Goal: Task Accomplishment & Management: Manage account settings

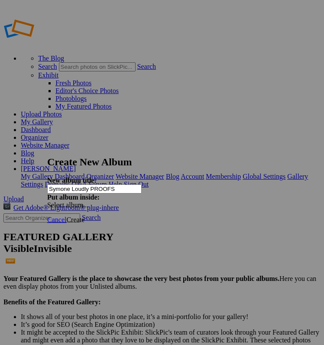
type input "Symone Loudly PROOFS"
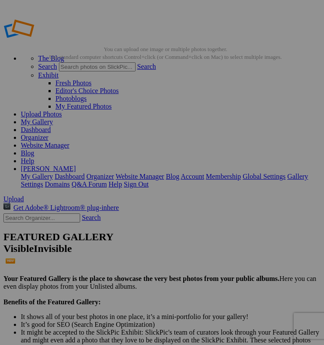
type input "Symone (PROOFS)"
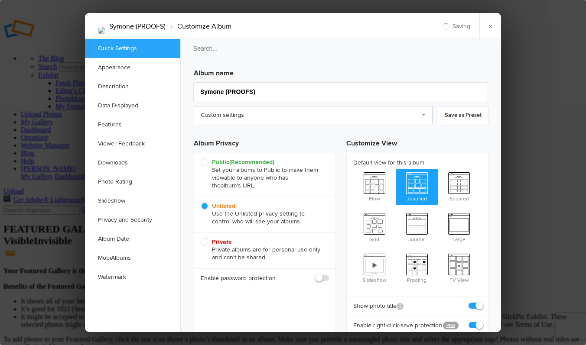
click at [224, 120] on link "Custom settings" at bounding box center [313, 115] width 239 height 18
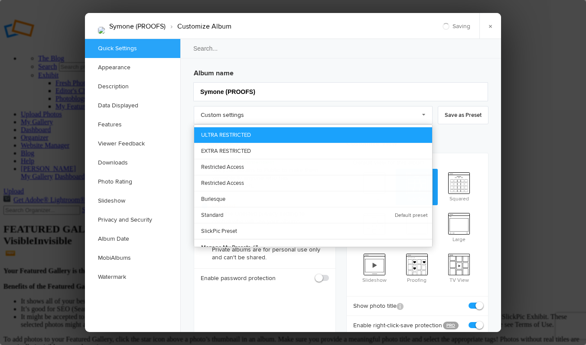
click at [246, 136] on link "ULTRA RESTRICTED" at bounding box center [313, 135] width 238 height 16
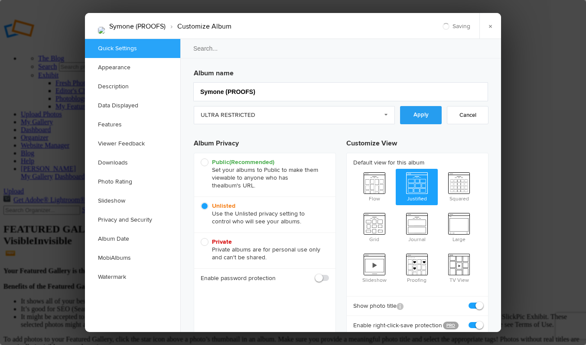
click at [324, 118] on link "Apply" at bounding box center [421, 115] width 42 height 18
checkbox input "false"
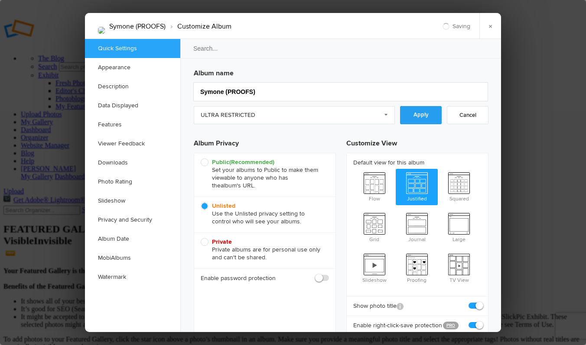
checkbox input "false"
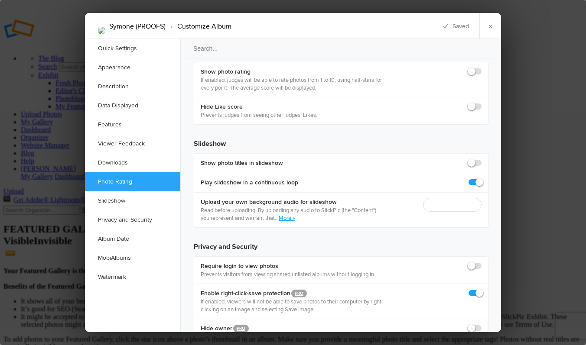
scroll to position [2219, 0]
checkbox input "true"
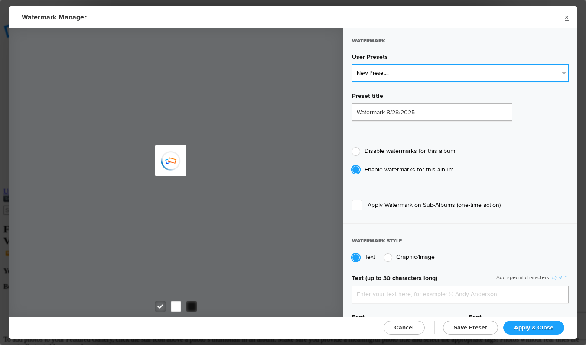
type input "genitophoto"
select select "2: Object"
type input "LOGO"
radio input "false"
radio input "true"
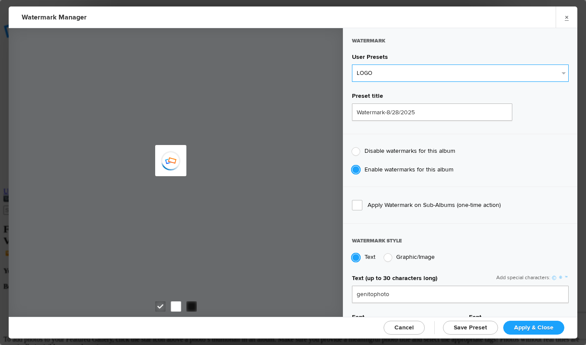
type input "0.1"
type input "92"
radio input "true"
type input "0"
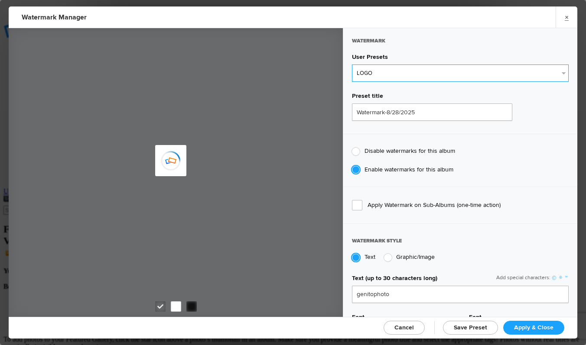
radio input "false"
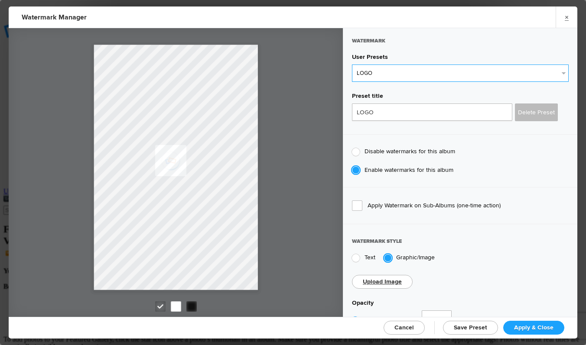
type input "Watermark-8/13/2022"
radio input "true"
type input "0.13"
type input "89"
type input "5"
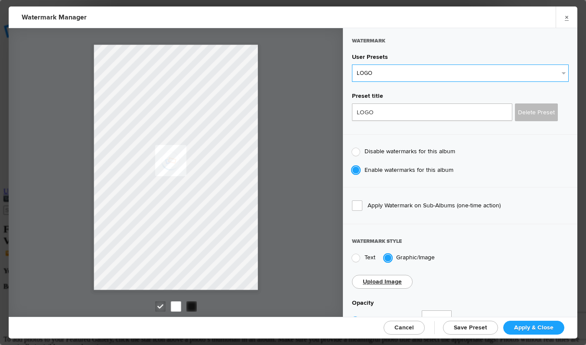
type input "5"
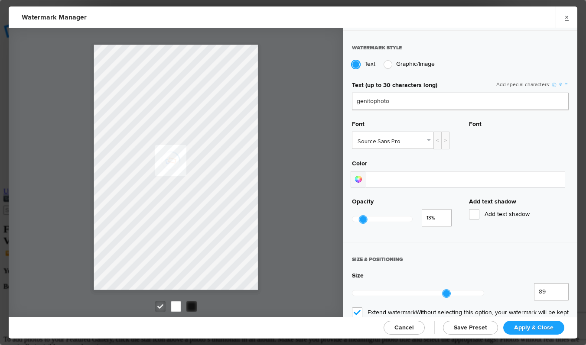
scroll to position [221, 0]
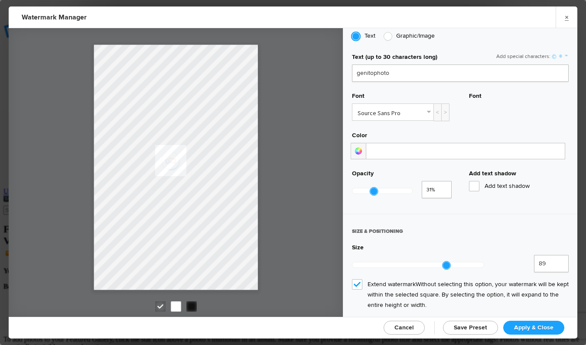
type input "0.3"
drag, startPoint x: 363, startPoint y: 191, endPoint x: 373, endPoint y: 191, distance: 10.0
click at [324, 191] on div at bounding box center [374, 192] width 8 height 8
click at [324, 330] on span "Apply & Close" at bounding box center [533, 327] width 39 height 7
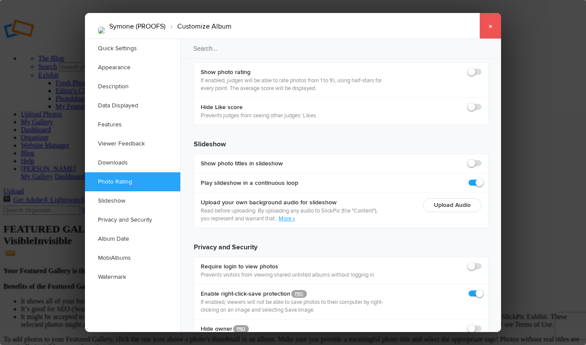
click at [324, 23] on link "×" at bounding box center [490, 26] width 22 height 26
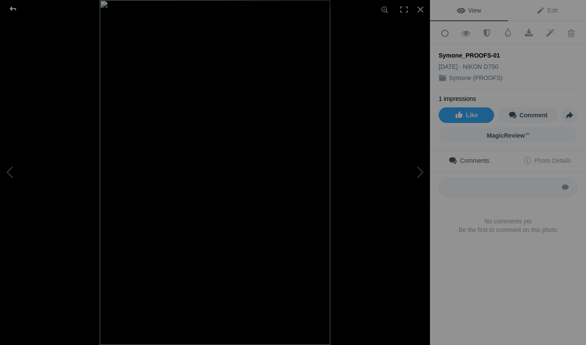
click at [14, 7] on div at bounding box center [12, 8] width 31 height 17
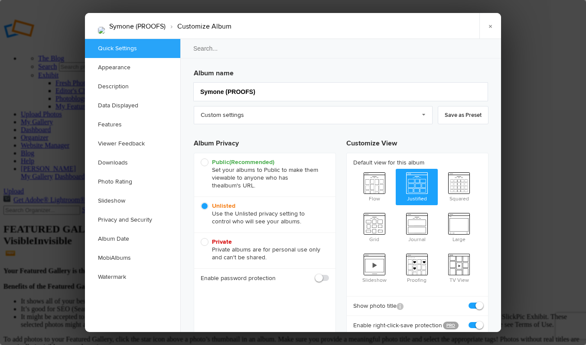
checkbox input "true"
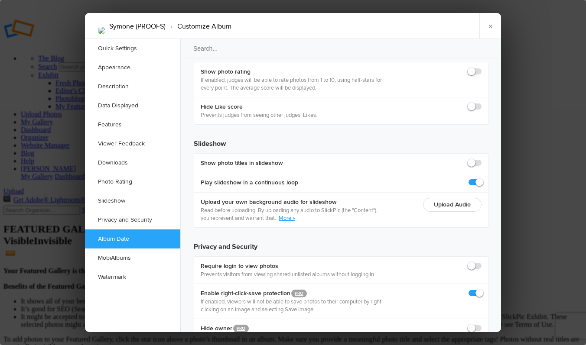
scroll to position [1908, 0]
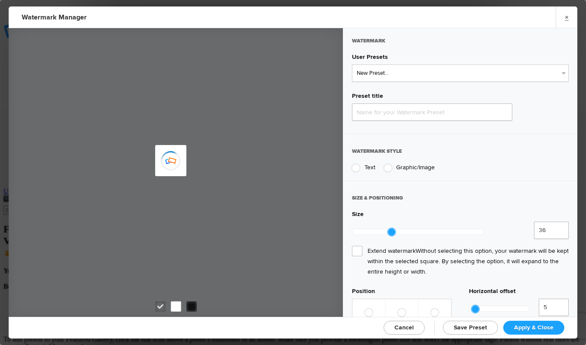
type input "Watermark-8/28/2025"
radio input "true"
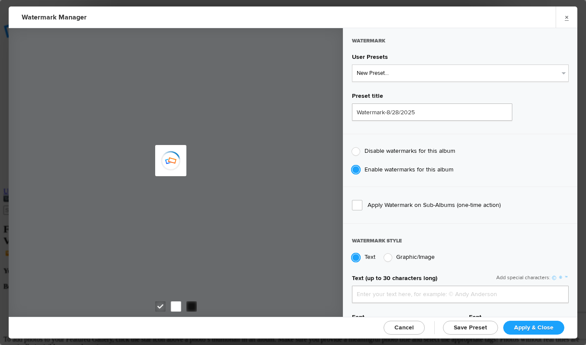
type input "genitophoto"
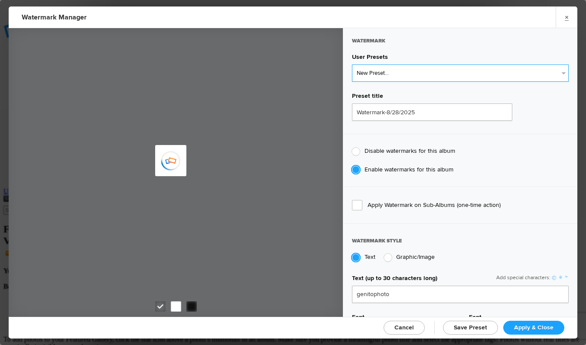
type input "Watermark-8/13/2022"
type input "0.3"
type input "89"
radio input "true"
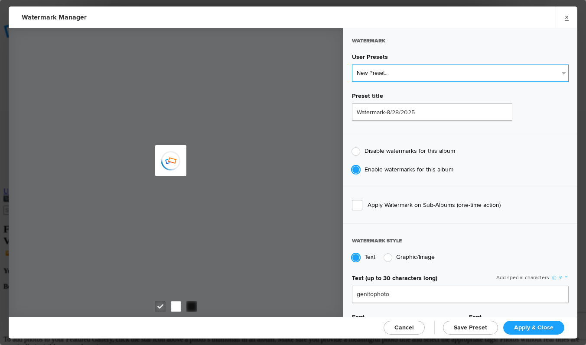
radio input "false"
select select "2: Object"
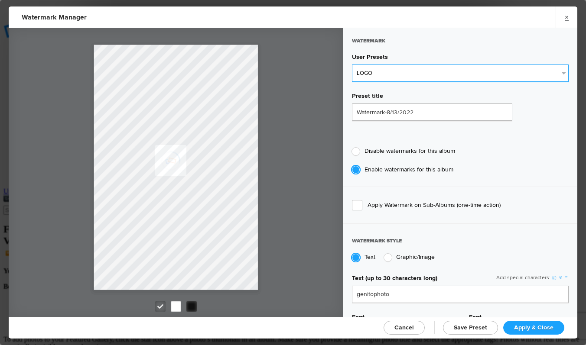
type input "LOGO"
radio input "false"
radio input "true"
type input "0.1"
type input "92"
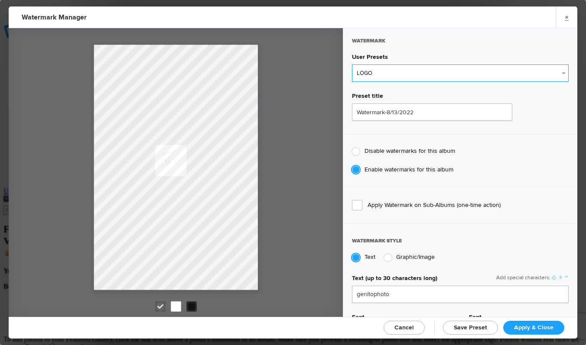
type input "0"
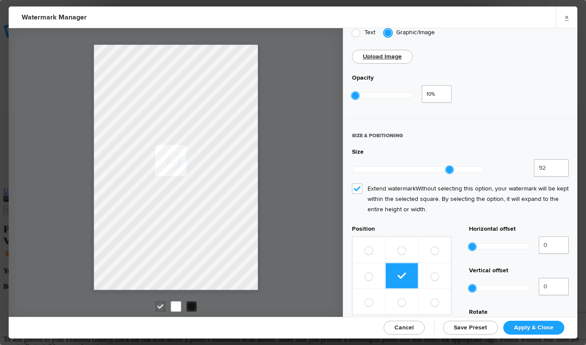
scroll to position [191, 0]
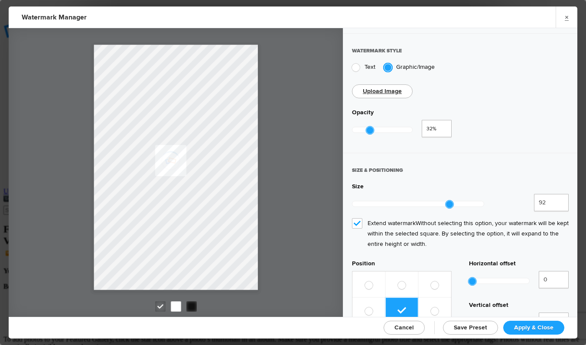
drag, startPoint x: 354, startPoint y: 128, endPoint x: 368, endPoint y: 128, distance: 14.7
click at [368, 128] on div at bounding box center [370, 131] width 8 height 8
type input "0.25"
drag, startPoint x: 371, startPoint y: 124, endPoint x: 367, endPoint y: 125, distance: 4.8
click at [367, 127] on div at bounding box center [365, 131] width 8 height 8
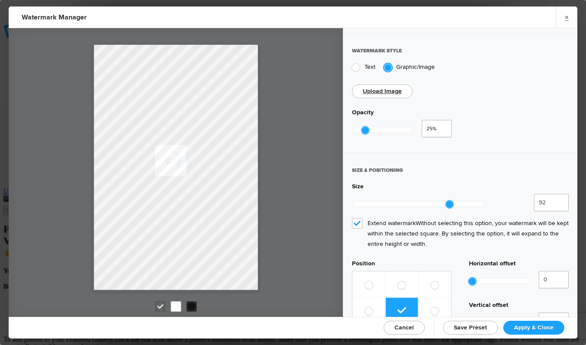
click at [540, 325] on span "Apply & Close" at bounding box center [533, 327] width 39 height 7
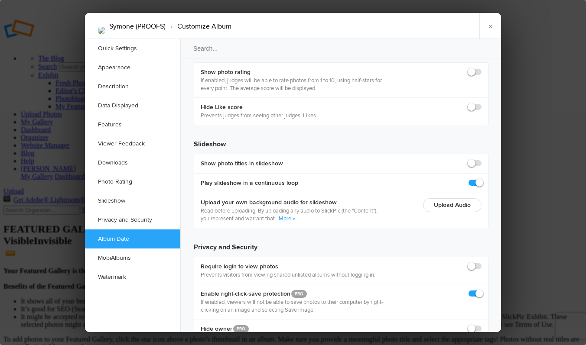
scroll to position [0, 0]
click at [487, 28] on link "×" at bounding box center [490, 26] width 22 height 26
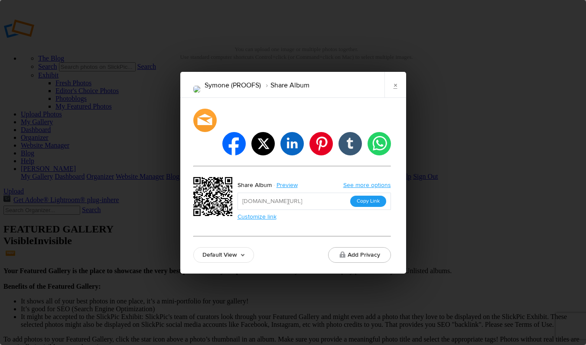
click at [368, 196] on button "Copy Link" at bounding box center [368, 201] width 36 height 11
click at [395, 94] on link "×" at bounding box center [395, 85] width 22 height 26
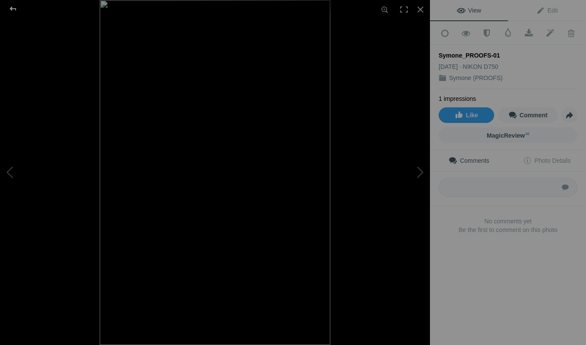
click at [13, 7] on div at bounding box center [12, 8] width 31 height 17
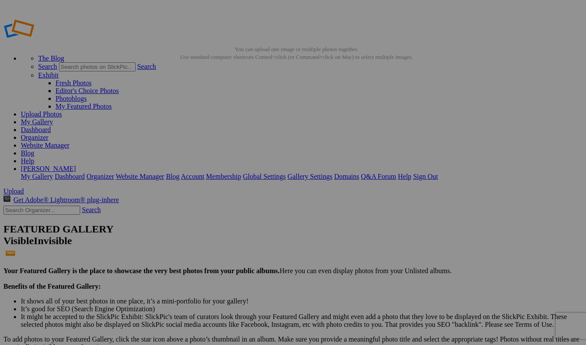
scroll to position [150, 0]
